Goal: Task Accomplishment & Management: Manage account settings

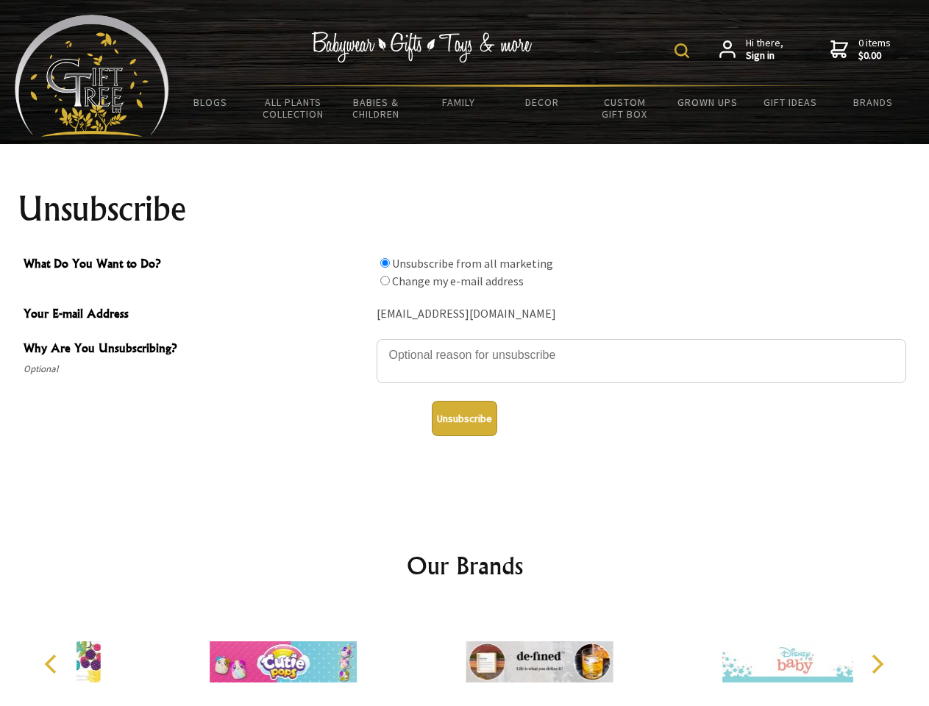
click at [684, 51] on img at bounding box center [681, 50] width 15 height 15
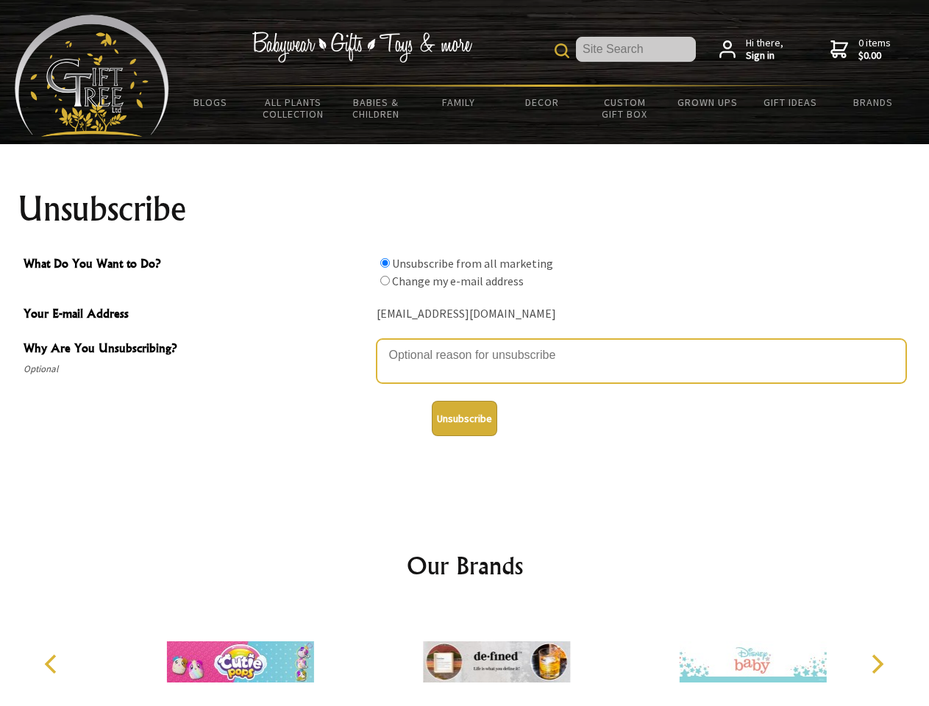
click at [465, 344] on textarea "Why Are You Unsubscribing?" at bounding box center [642, 361] width 530 height 44
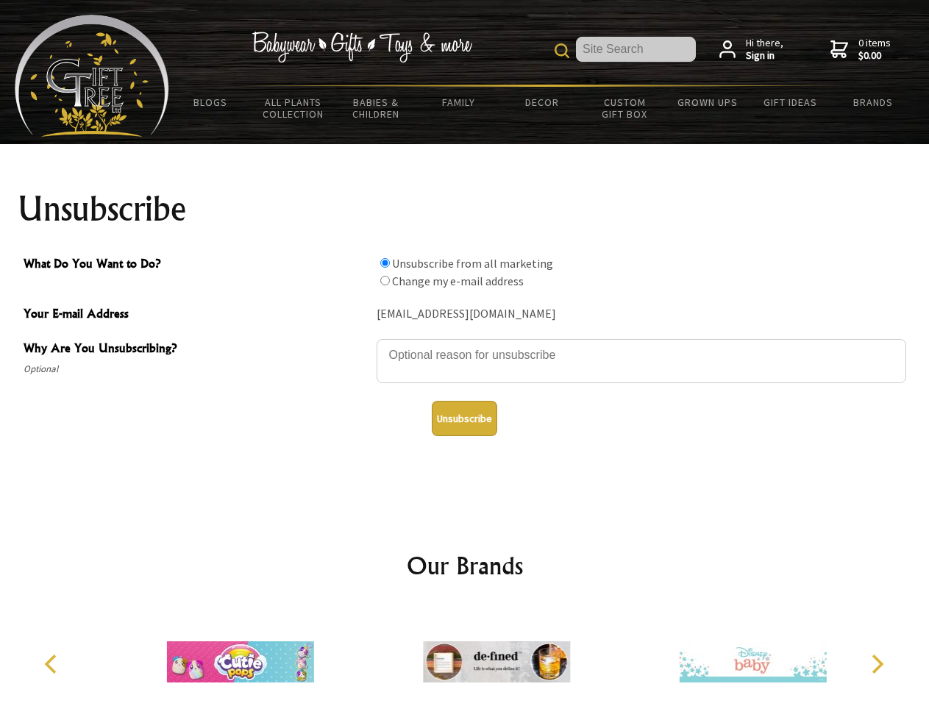
click at [385, 263] on input "What Do You Want to Do?" at bounding box center [385, 263] width 10 height 10
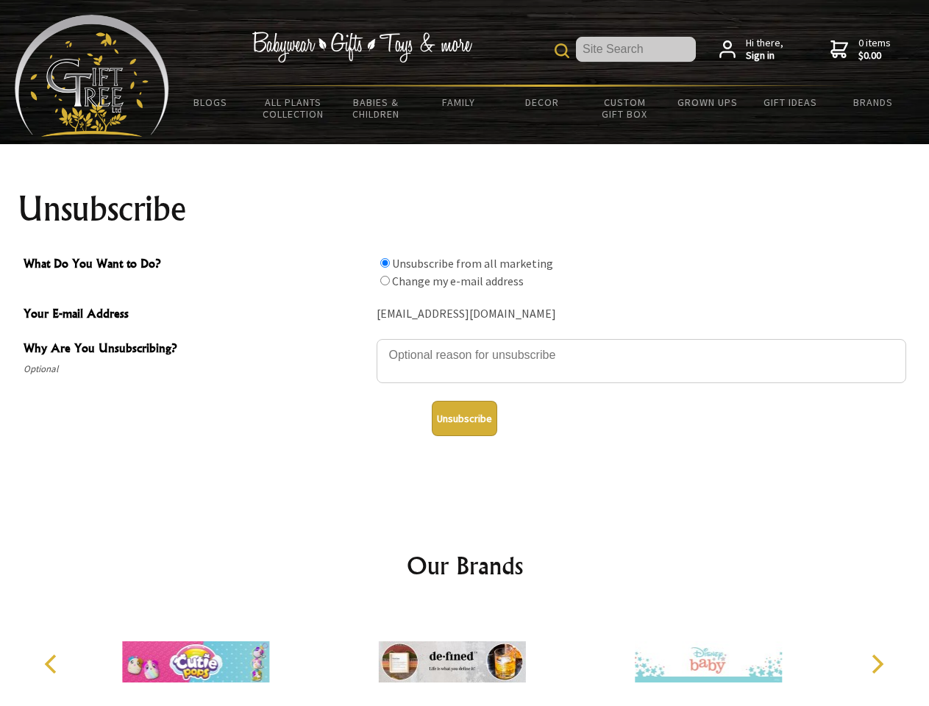
click at [385, 280] on input "What Do You Want to Do?" at bounding box center [385, 281] width 10 height 10
radio input "true"
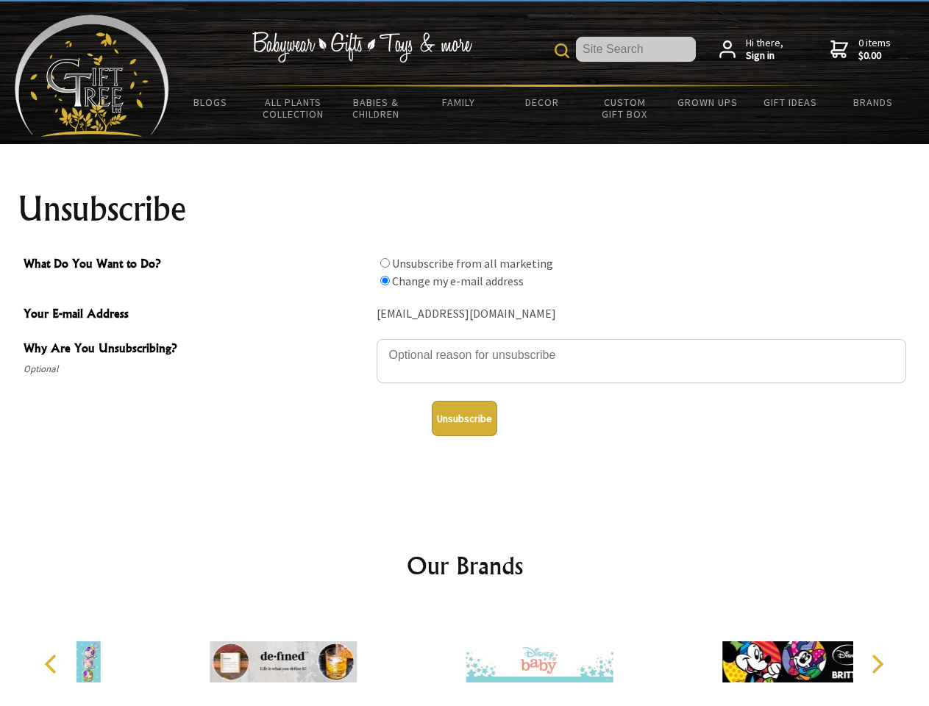
click at [464, 418] on button "Unsubscribe" at bounding box center [464, 418] width 65 height 35
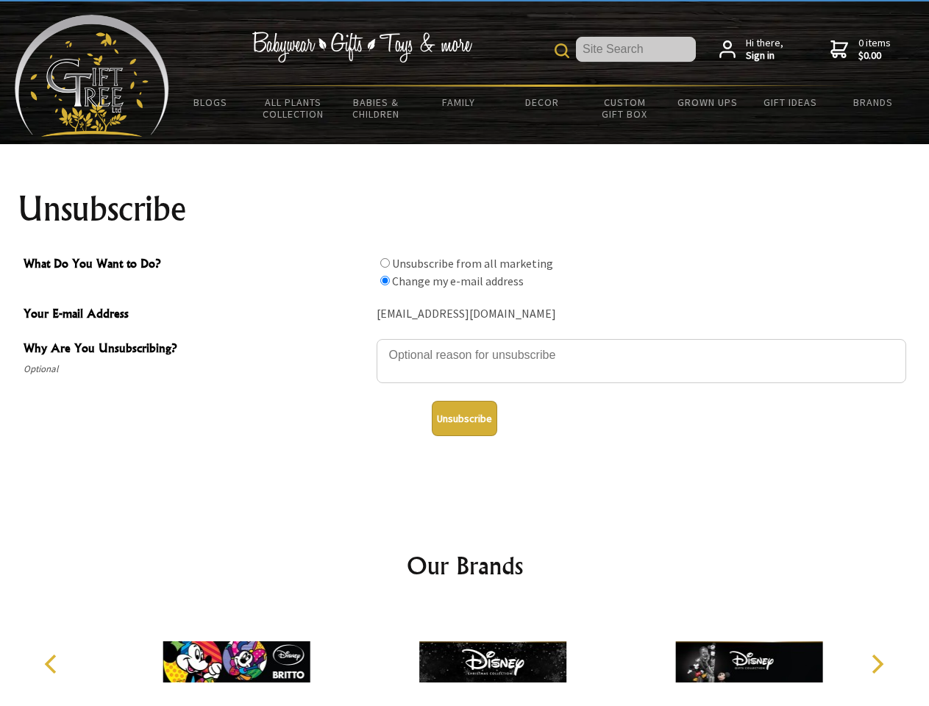
click at [465, 656] on img at bounding box center [492, 662] width 147 height 110
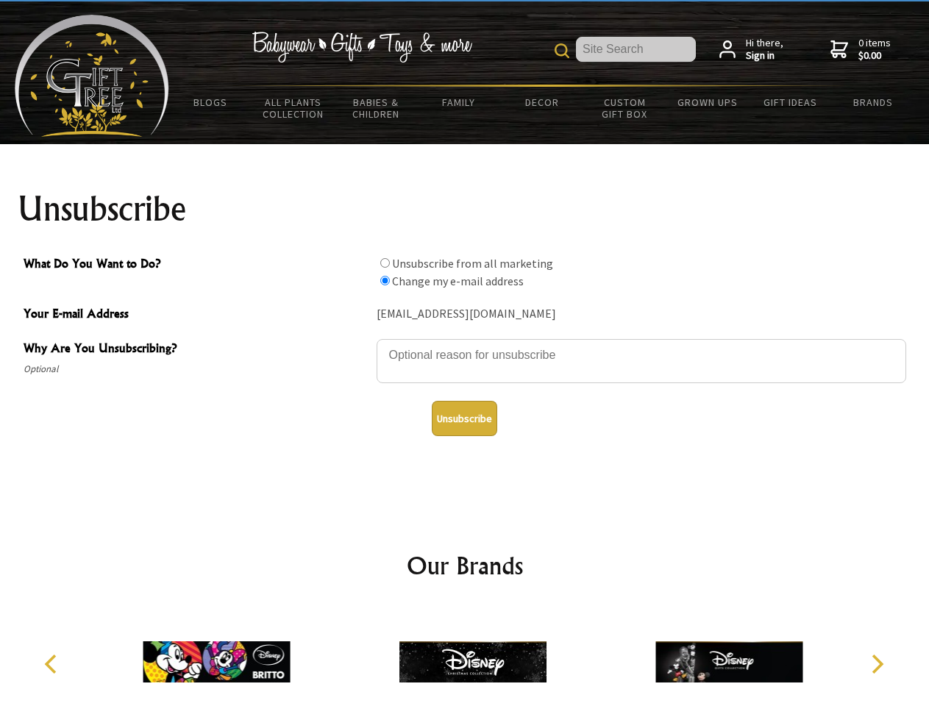
click at [53, 664] on icon "Previous" at bounding box center [52, 664] width 19 height 19
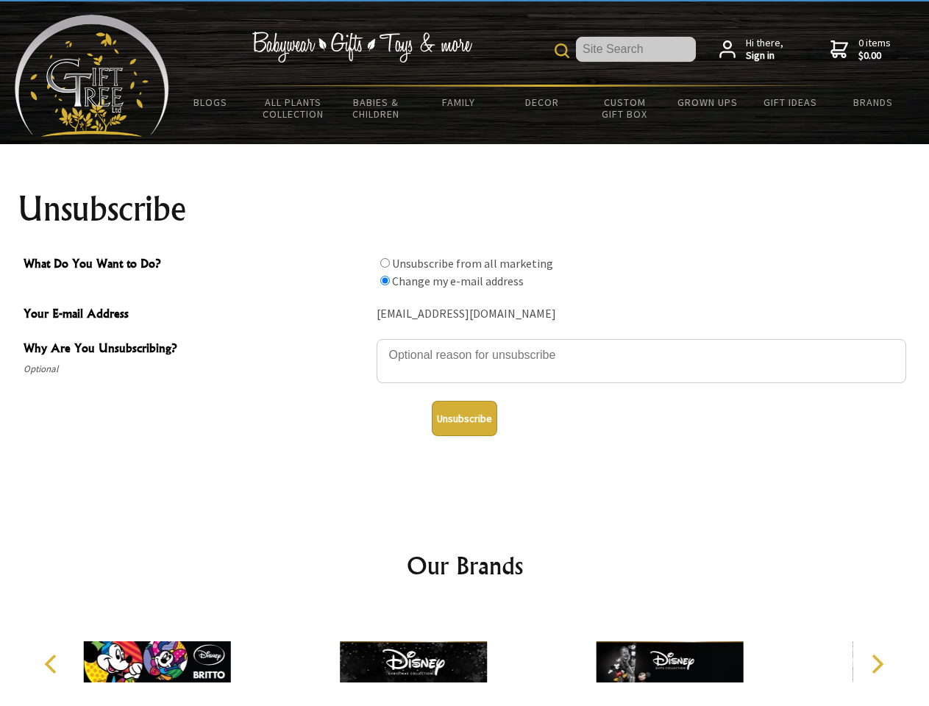
click at [877, 664] on icon "Next" at bounding box center [875, 664] width 19 height 19
